Goal: Task Accomplishment & Management: Manage account settings

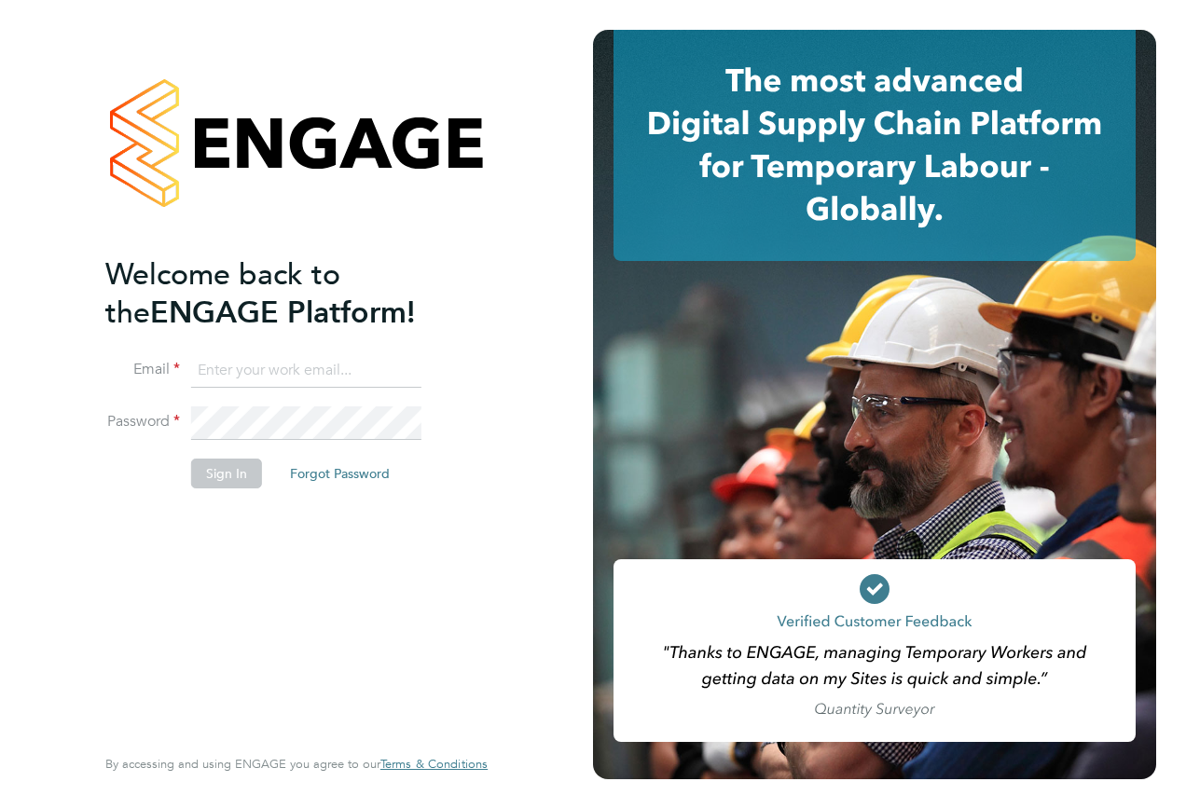
click at [303, 375] on input at bounding box center [306, 371] width 230 height 34
type input "william.plom@hays.com"
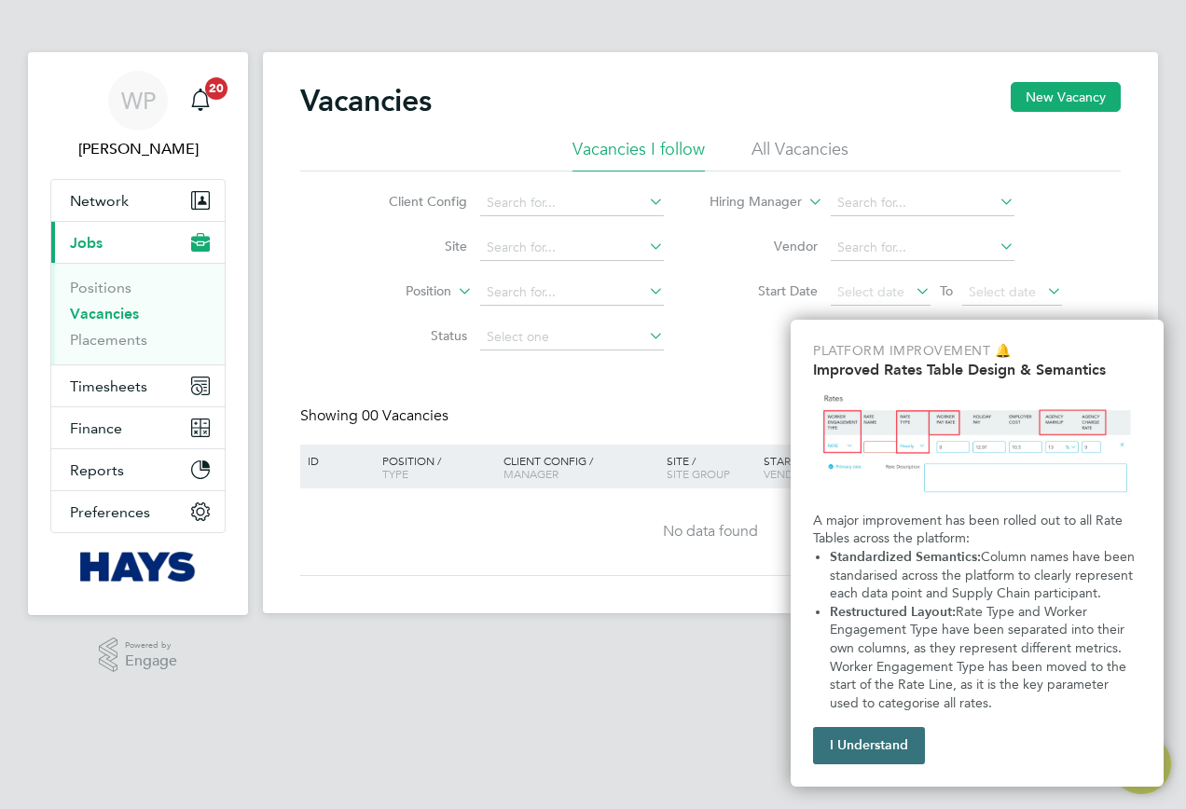
click at [873, 750] on button "I Understand" at bounding box center [869, 745] width 112 height 37
